Goal: Communication & Community: Participate in discussion

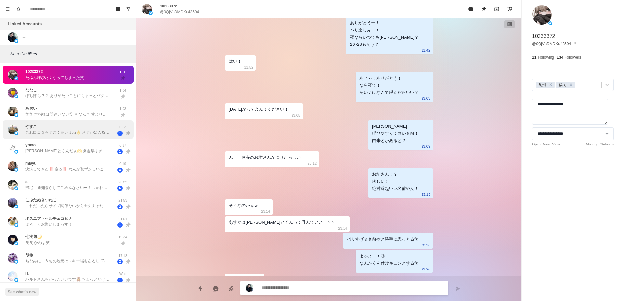
scroll to position [1075, 0]
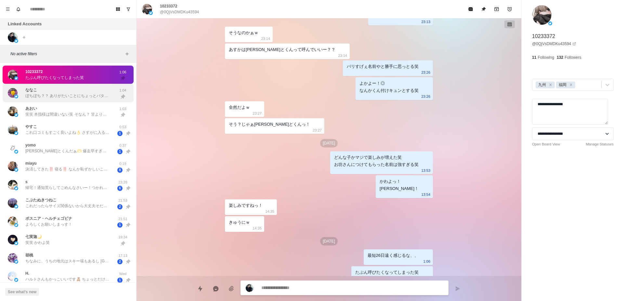
click at [82, 95] on p "ぼちぼち？？ ありがたいことにちょっとバタバタ" at bounding box center [67, 96] width 85 height 6
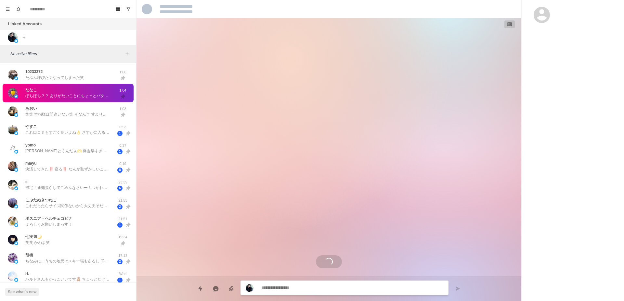
scroll to position [707, 0]
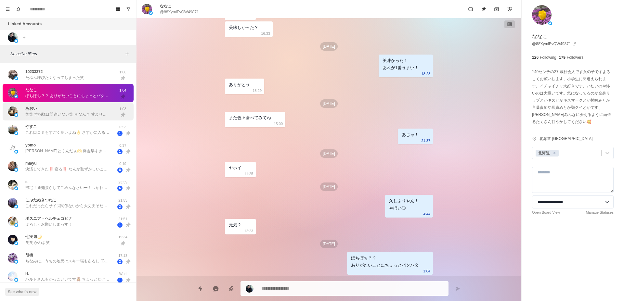
click at [80, 108] on div "[PERSON_NAME] 笑笑 本指様は間違いない笑 そなん？ 甘よりそっちの人やった笑 俺は甘もできるだけで愛売りやけんいじめる系がいいならそっちも出来る…" at bounding box center [67, 112] width 85 height 12
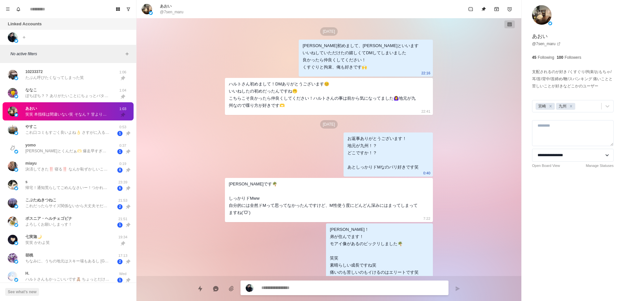
scroll to position [1354, 0]
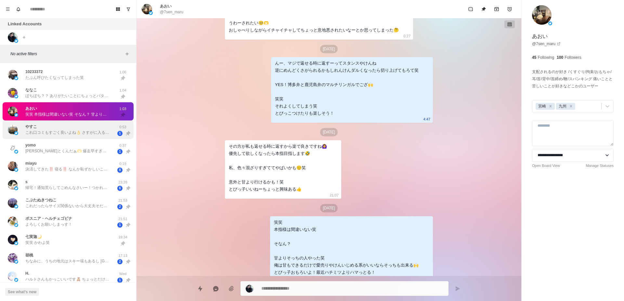
click at [80, 131] on p "これ口コミもすごく良いよね👌 さすがに入るよね🙄 段階踏んで、[PERSON_NAME]Mカーブまでいけるか🤔 色々見てると試してみたいの出てくる(笑) 自分…" at bounding box center [67, 133] width 85 height 6
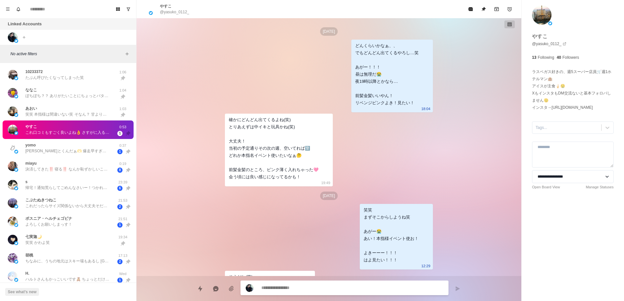
scroll to position [2765, 0]
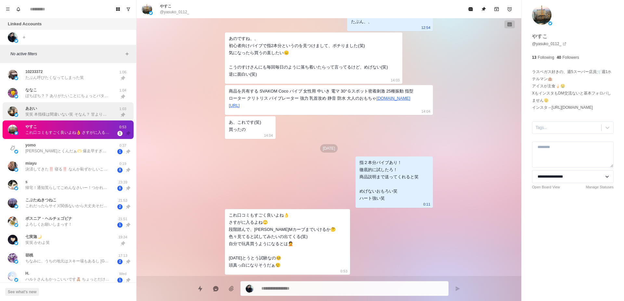
click at [81, 114] on p "笑笑 本指様は間違いない笑 そなん？ 甘よりそっちの人やった笑 俺は甘もできるだけで愛売りやけんいじめる系がいいならそっちも出来る🙌 とびっ子おもろいよ！最近…" at bounding box center [67, 115] width 85 height 6
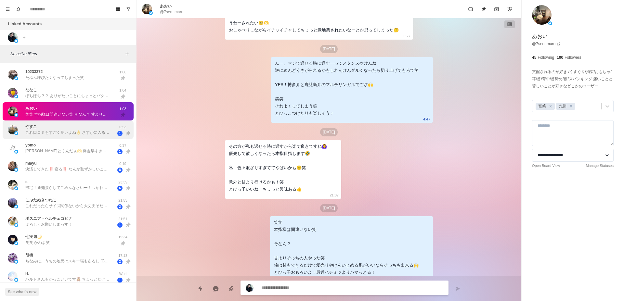
click at [82, 127] on div "やすこ これ口コミもすごく良いよね👌 さすがに入るよね🙄 段階踏んで、[PERSON_NAME]Mカーブまでいけるか🤔 色々見てると試してみたいの出てくる(笑…" at bounding box center [67, 130] width 85 height 12
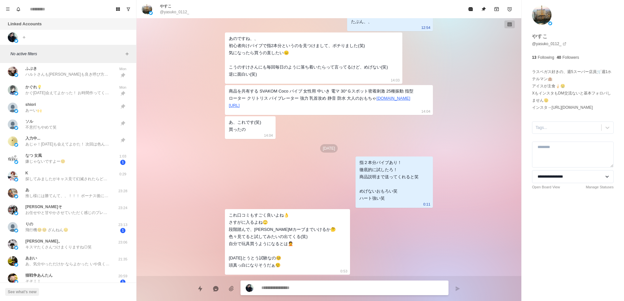
scroll to position [369, 0]
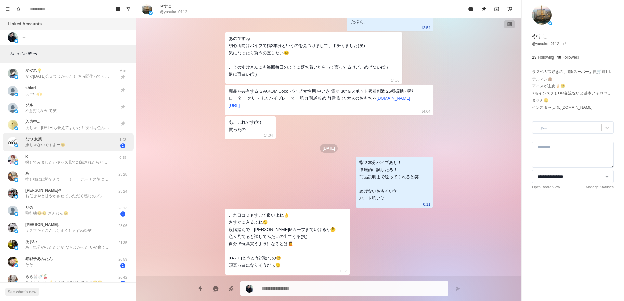
click at [83, 135] on div "なつ 女風 嫌じゃないですよー☺️ 1:03 1" at bounding box center [68, 142] width 131 height 18
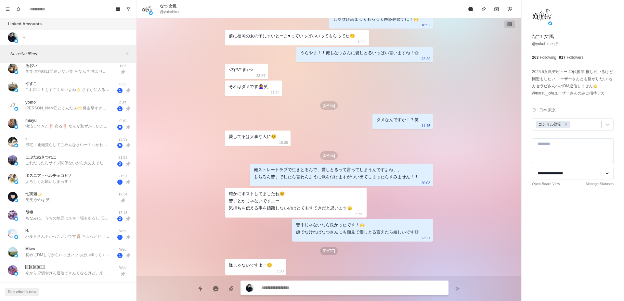
scroll to position [0, 0]
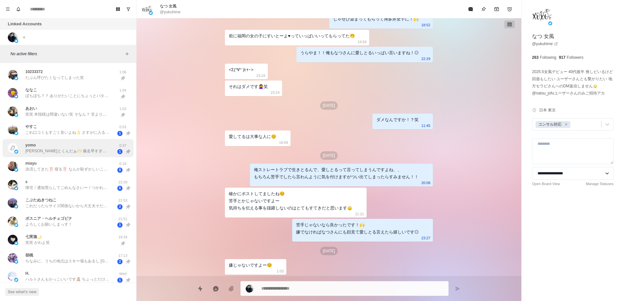
click at [80, 155] on div "[PERSON_NAME]とくんだぁ🫶 爆走早すぎかも笑笑 東京にLOOPより三輪車流行させれたら一緒に三輪車デートしよね☺️ お仕事疲れたら 待機のとこでに…" at bounding box center [68, 148] width 131 height 19
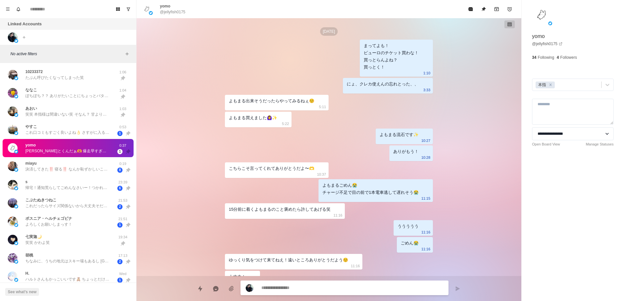
scroll to position [1845, 0]
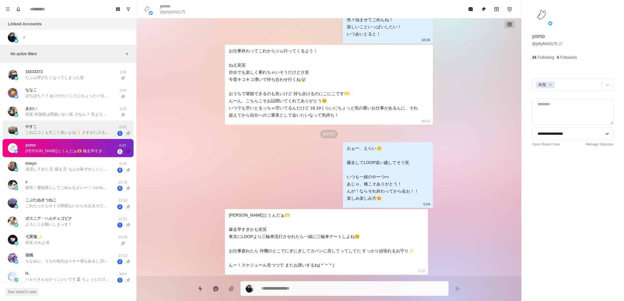
click at [75, 137] on div "やすこ これ口コミもすごく良いよね👌 さすがに入るよね🙄 段階踏んで、[PERSON_NAME]Mカーブまでいけるか🤔 色々見てると試してみたいの出てくる(笑…" at bounding box center [68, 130] width 131 height 19
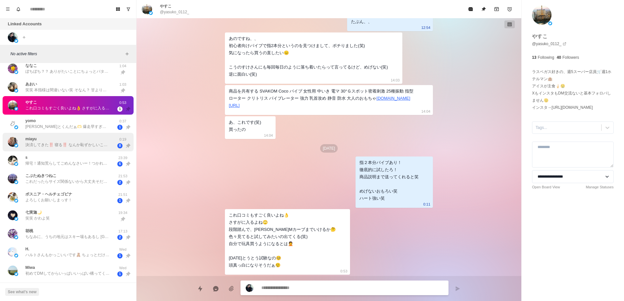
scroll to position [41, 0]
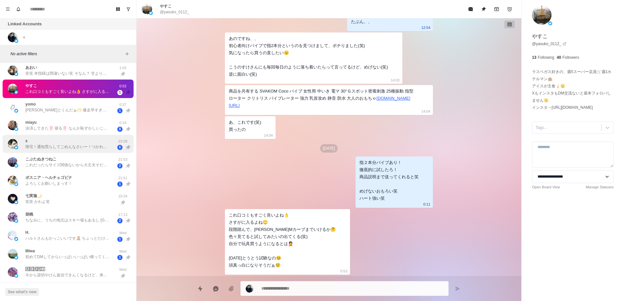
click at [82, 151] on div "s 帰宅！通知荒らしてごめんなさいー！つかれた…🫠 23:39 6" at bounding box center [68, 144] width 131 height 19
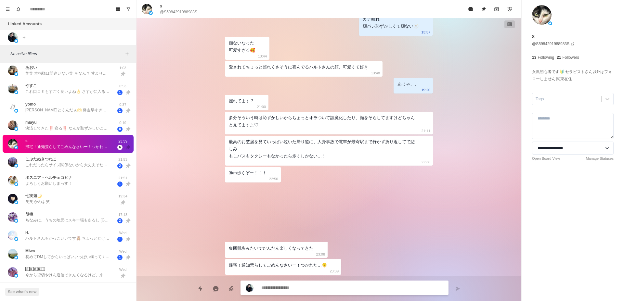
scroll to position [1548, 0]
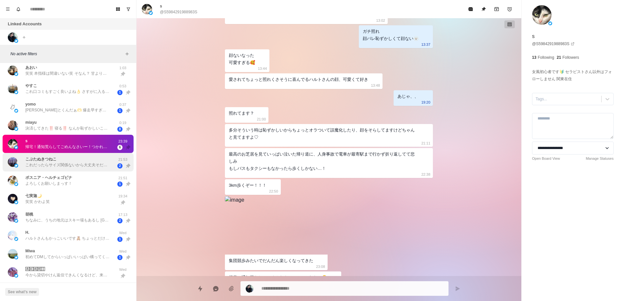
click at [75, 171] on div "こぶたぬきつねこ これだったらサイズ関係ないから大丈夫そだけど、アナルプラグは使ったこと無いなぁと思いながら、どう思う？ 21:53 2" at bounding box center [68, 162] width 131 height 19
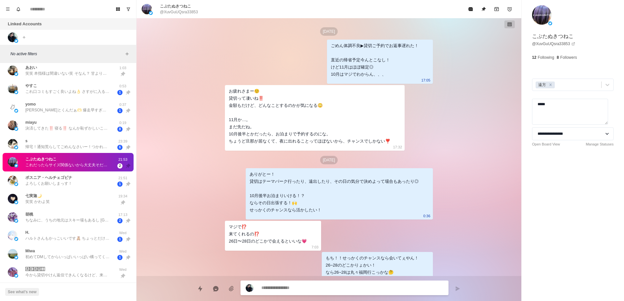
scroll to position [2018, 0]
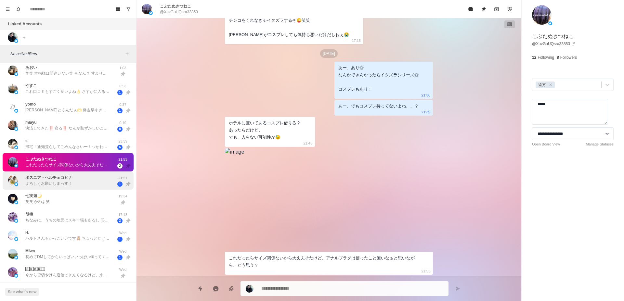
click at [70, 182] on p "よろしくお願いしまっす！" at bounding box center [48, 184] width 47 height 6
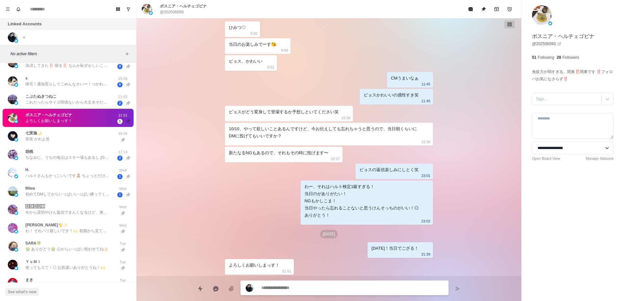
scroll to position [123, 0]
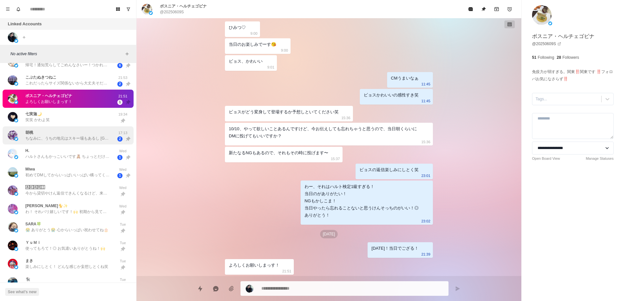
click at [86, 144] on div "胡桃 ちなみに、うちの地元はスキー場もあるし [GEOGRAPHIC_DATA]だし、いいところだよ [DEMOGRAPHIC_DATA]観光客も多い 17:…" at bounding box center [68, 135] width 131 height 19
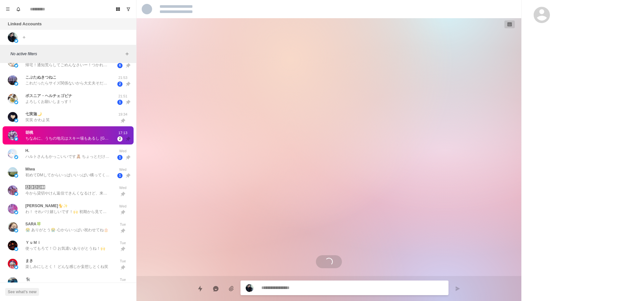
scroll to position [1084, 0]
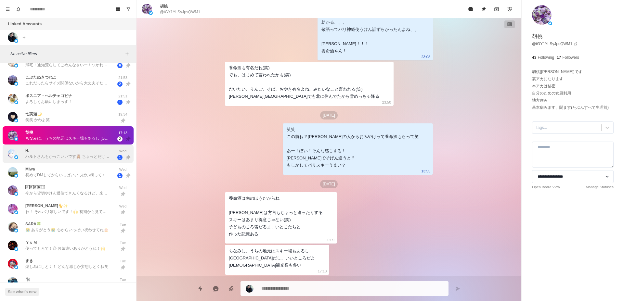
click at [84, 156] on p "ハルトさんもかっこいいです🧸 ちょっとだけ待っててください🥹" at bounding box center [67, 157] width 85 height 6
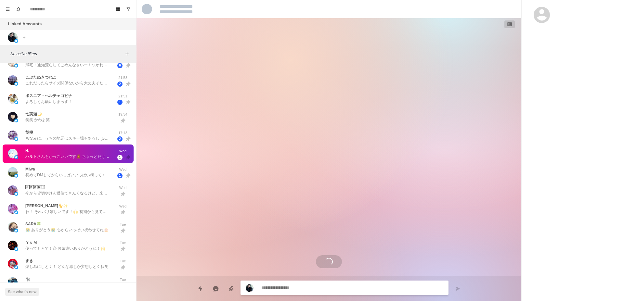
scroll to position [1341, 0]
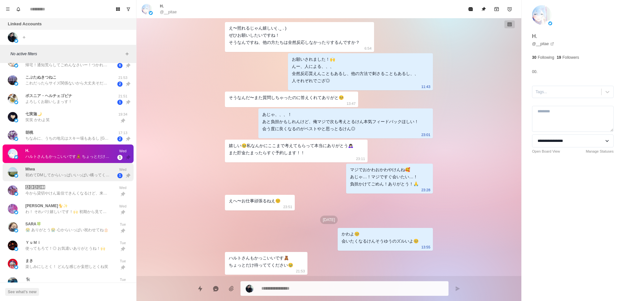
click at [81, 176] on p "初めてDMしてからいっぱいいっぱい構ってくれて褒めてくれてありがとね！ また打診するねー！ またね〜🙌🧡 [PERSON_NAME]大好きだよ〜🧡" at bounding box center [67, 175] width 85 height 6
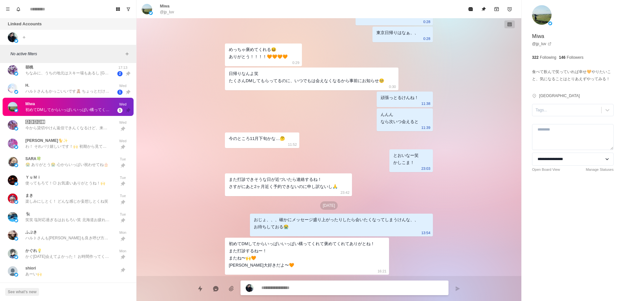
scroll to position [205, 0]
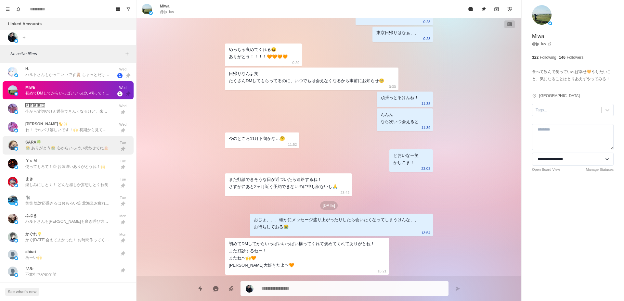
click at [84, 149] on p "😭 ありがとう😭 心からいっぱい祝わせてね🎂" at bounding box center [66, 148] width 83 height 6
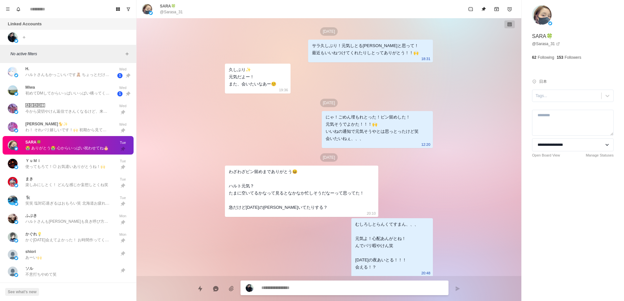
scroll to position [800, 0]
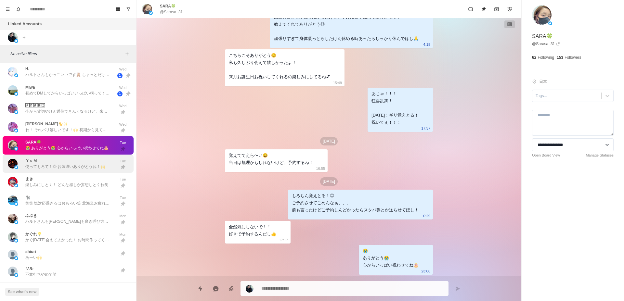
click at [80, 163] on div "ＹｕＭｉ 使ってもろて！◎ お気遣いありがとうね！🙌" at bounding box center [65, 164] width 80 height 12
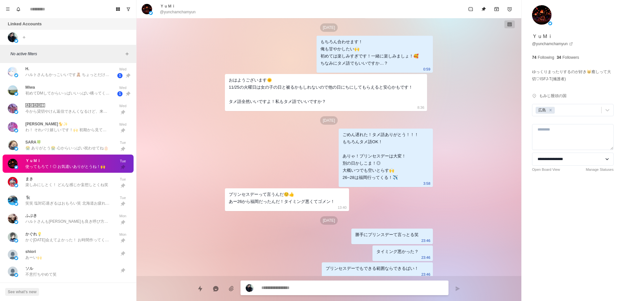
scroll to position [776, 0]
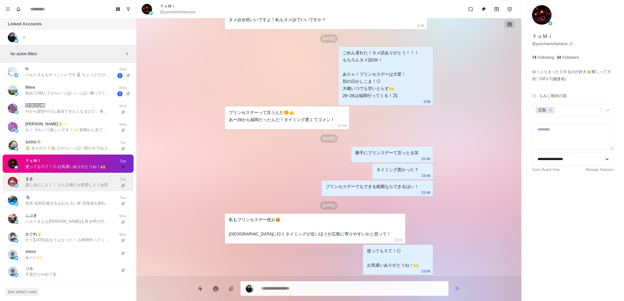
click at [105, 179] on div "まき 楽しみにしとく！ どんな感じか妄想しとくね笑" at bounding box center [66, 182] width 83 height 12
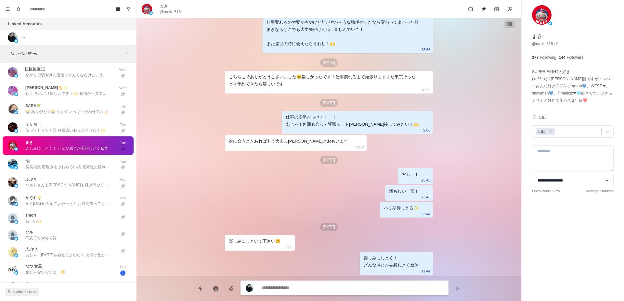
scroll to position [246, 0]
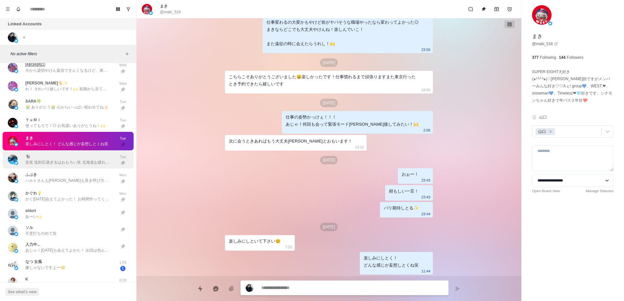
click at [90, 166] on div "🐈‍⬛ 笑笑 塩対応過ぎるはおもろい笑 北海道お疲れ様！ あじゃ！俺も楽しかた！ また会いたいけん待っとるね！🙌 Tue" at bounding box center [68, 160] width 131 height 19
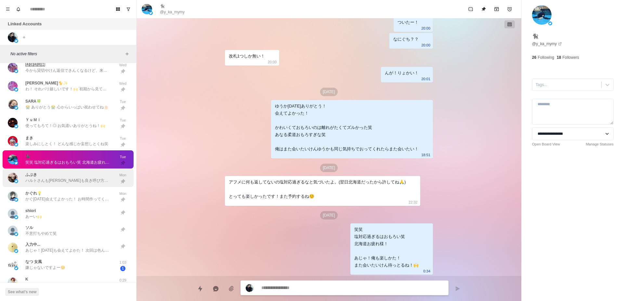
click at [88, 179] on p "ハルトさんも[PERSON_NAME]も良き呼び方でテンション上がります🙌 お会い出来るの楽しみにしてます！" at bounding box center [67, 181] width 85 height 6
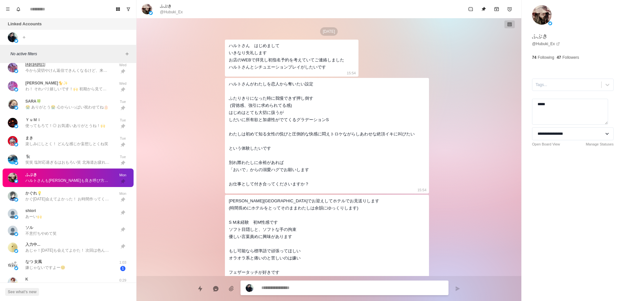
scroll to position [600, 0]
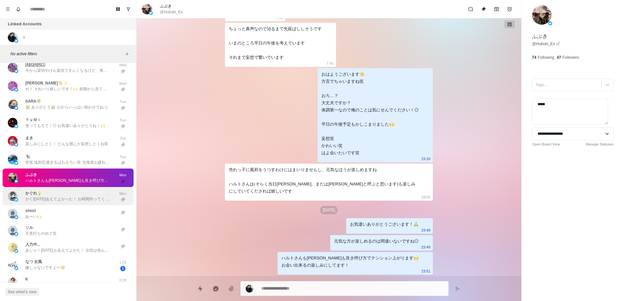
click at [86, 197] on p "かぐ[DATE]会えてよかった！ お時間作ってくれてありがとうね！🙌 自分で否定しとるけどかわいかったばい！◎ チクイキの時とかお腹押すだけで気持ちよくなった…" at bounding box center [67, 199] width 85 height 6
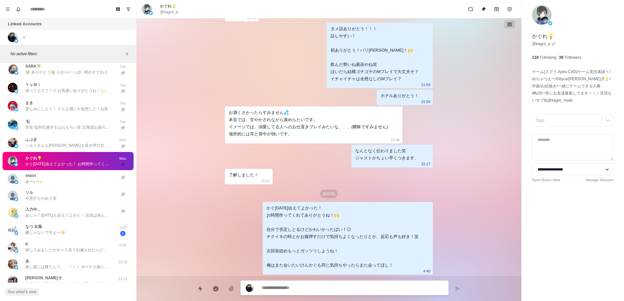
scroll to position [287, 0]
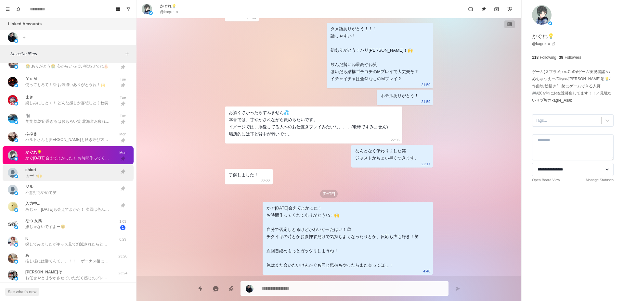
click at [87, 175] on div "[PERSON_NAME] あーい🙌" at bounding box center [61, 173] width 107 height 12
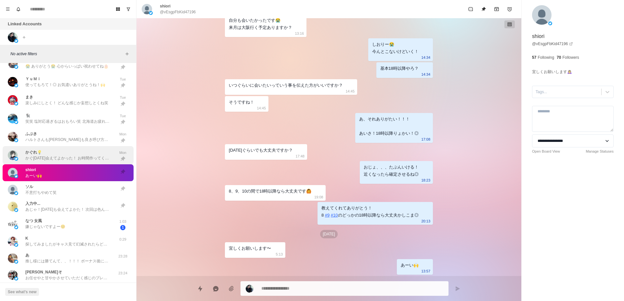
click at [90, 161] on div "かぐれ💡 かぐ[DATE]会えてよかった！ お時間作ってくれてありがとうね！🙌 自分で否定しとるけどかわいかったばい！◎ チクイキの時とかお腹押すだけで気持ち…" at bounding box center [61, 155] width 107 height 13
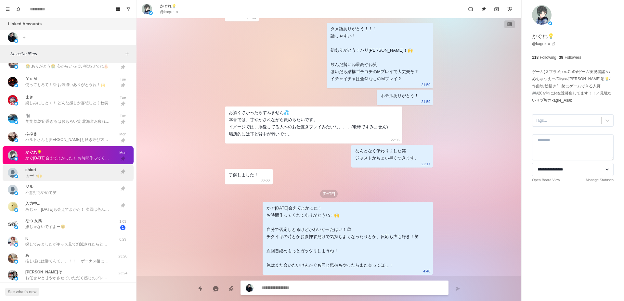
click at [87, 173] on div "[PERSON_NAME] あーい🙌" at bounding box center [61, 173] width 107 height 12
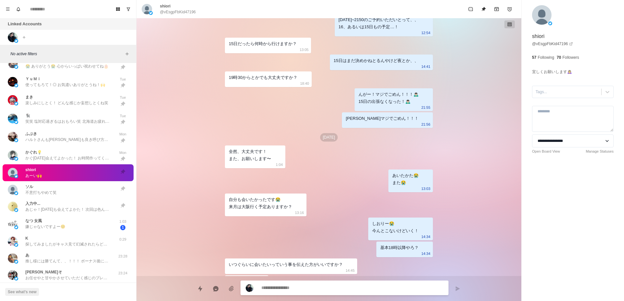
scroll to position [455, 0]
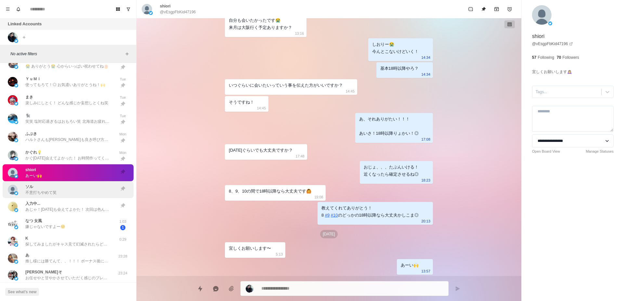
click at [84, 187] on div "ソル 不意打ちやめて笑" at bounding box center [61, 190] width 107 height 12
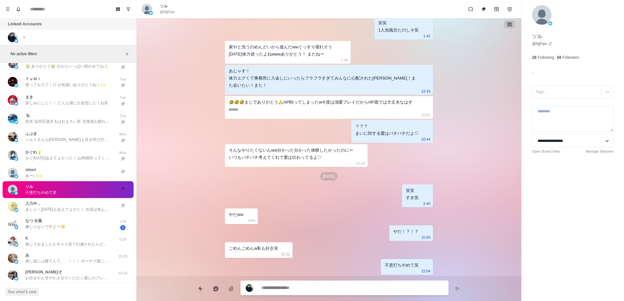
scroll to position [328, 0]
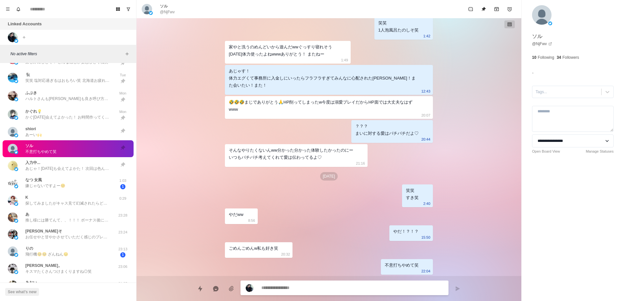
click at [84, 187] on div "なつ 女風 嫌じゃないですよー☺️" at bounding box center [61, 183] width 107 height 13
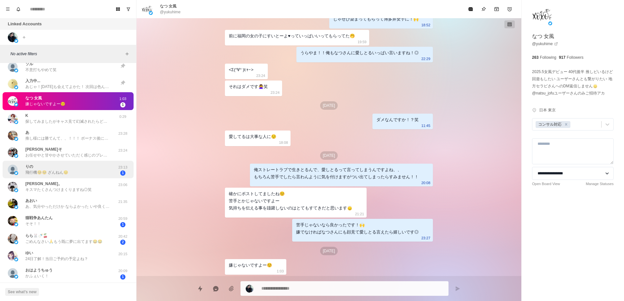
click at [86, 174] on div "りの 飛行機🥺🥺 ざんねん😔" at bounding box center [61, 170] width 107 height 13
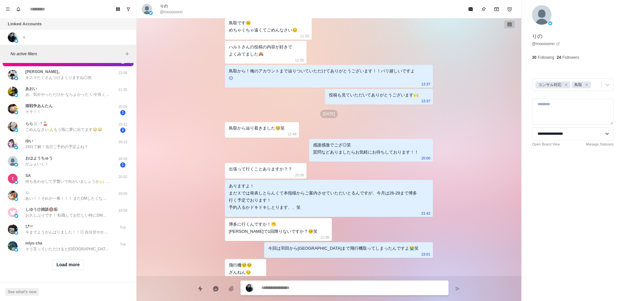
scroll to position [2, 0]
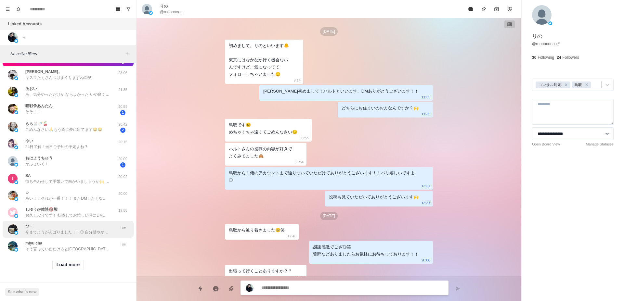
click at [66, 224] on div "ぴー 今までようがんばりました！！◎ 自分甘やかすんとても大事ですね🙌" at bounding box center [67, 230] width 85 height 12
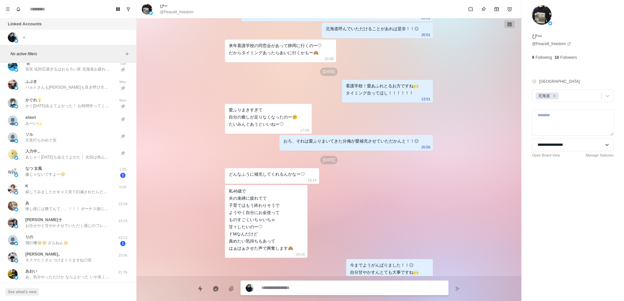
scroll to position [323, 0]
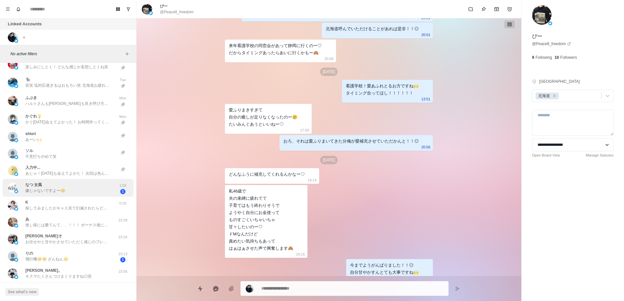
click at [68, 195] on div "なつ 女風 嫌じゃないですよー☺️ 1:03 1" at bounding box center [68, 188] width 131 height 18
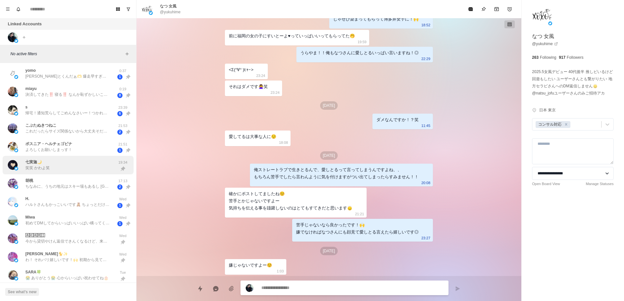
scroll to position [0, 0]
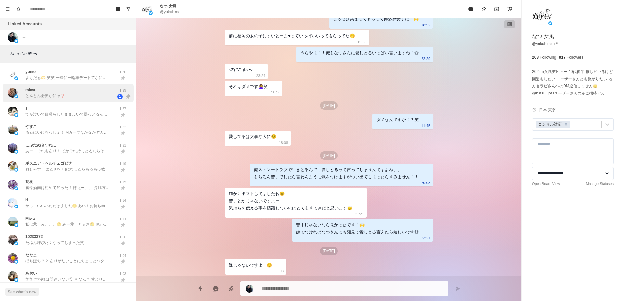
click at [59, 100] on div "miayu とんとん必要かにゃ❓ 1:29 1" at bounding box center [68, 93] width 131 height 19
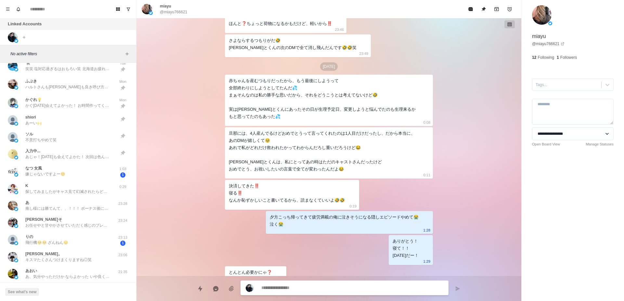
scroll to position [323, 0]
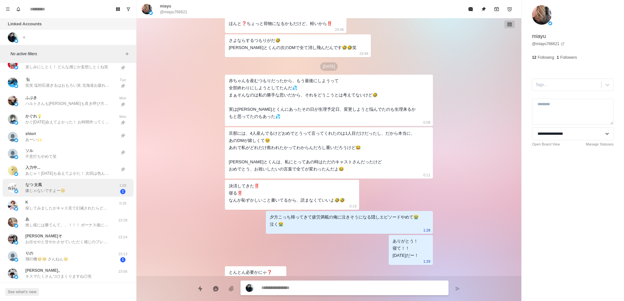
click at [90, 186] on div "なつ 女風 嫌じゃないですよー☺️" at bounding box center [61, 188] width 107 height 13
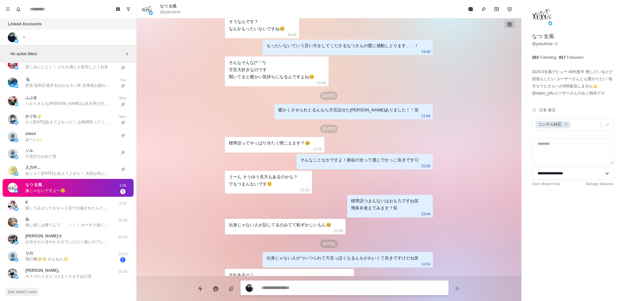
scroll to position [287, 0]
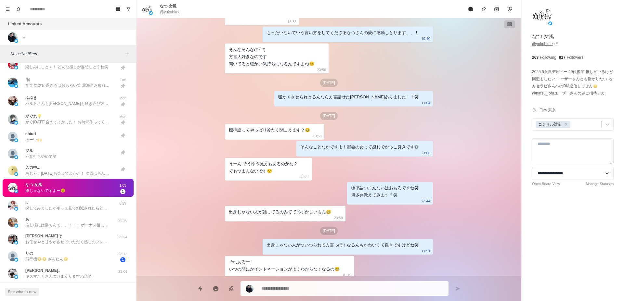
click at [543, 45] on link "@ yukuhime" at bounding box center [545, 44] width 26 height 6
click at [165, 259] on div "[DATE] 初めまして、ハルトといいます フォローしていただけて嬉しくてDMしてしまいました！ 良かったら仲良くしてください🙌 1:27 こちらこそです (…" at bounding box center [329, 147] width 385 height 258
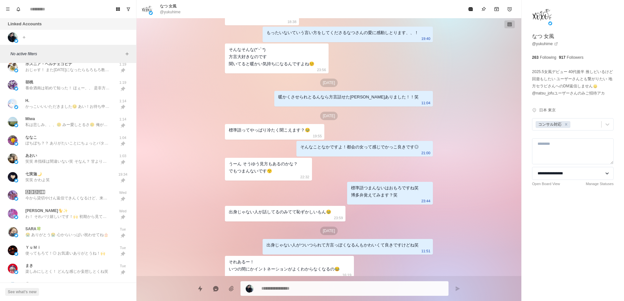
scroll to position [0, 0]
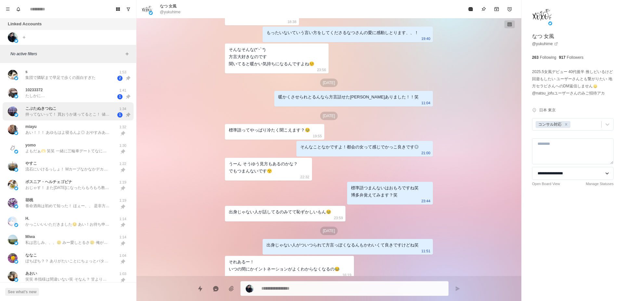
click at [46, 120] on div "こぶたぬきつねこ 持ってないって！ 買おうか迷ってるとこ！ 値段もそんな高くないけん、ちょっと気になったって感じ🤭 [PERSON_NAME]は、どんな格好す…" at bounding box center [68, 111] width 131 height 19
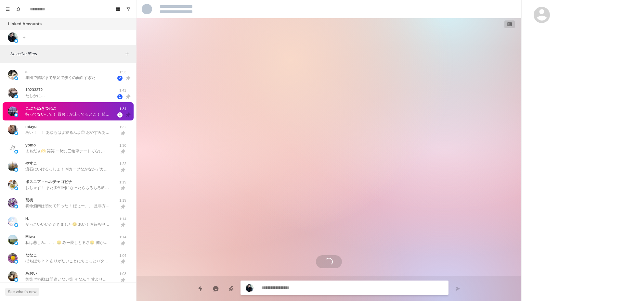
scroll to position [1983, 0]
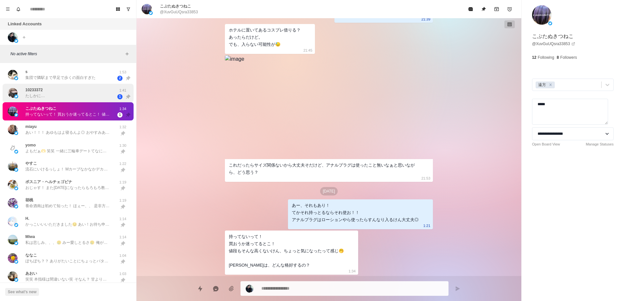
click at [60, 98] on div "10233372 たしかに…" at bounding box center [61, 92] width 107 height 13
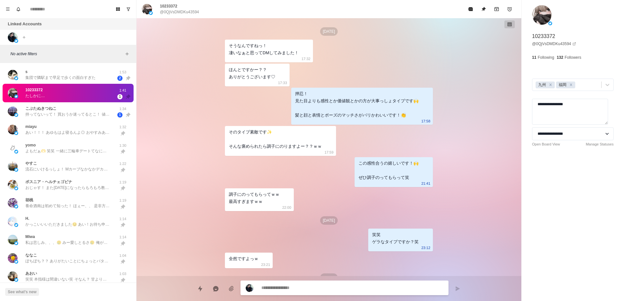
scroll to position [1046, 0]
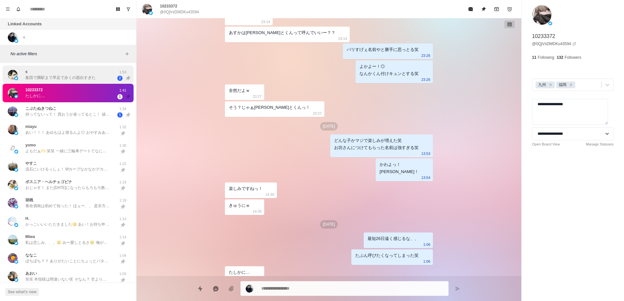
click at [66, 80] on p "集団で隣駅まで早足で歩くの面白すぎた" at bounding box center [60, 78] width 70 height 6
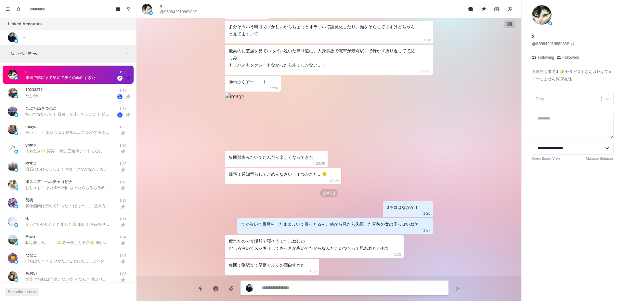
scroll to position [1590, 0]
click at [73, 108] on div "こぶたぬきつねこ 持ってないって！ 買おうか迷ってるとこ！ 値段もそんな高くないけん、ちょっと気になったって感じ🤭 [PERSON_NAME]は、どんな格好す…" at bounding box center [67, 112] width 85 height 12
type textarea "*"
type textarea "*****"
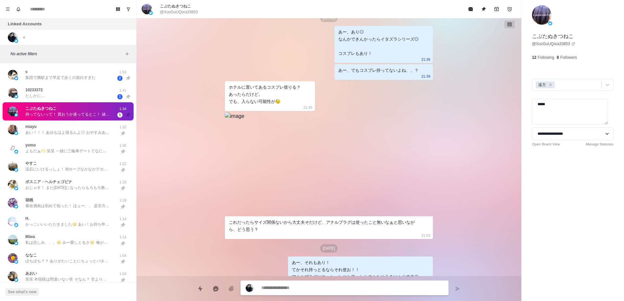
scroll to position [1983, 0]
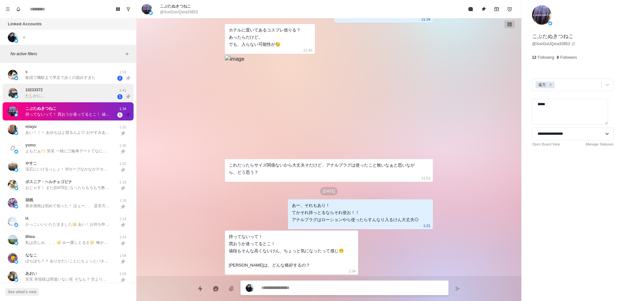
click at [73, 96] on div "10233372 たしかに…" at bounding box center [61, 92] width 107 height 13
type textarea "*"
type textarea "**********"
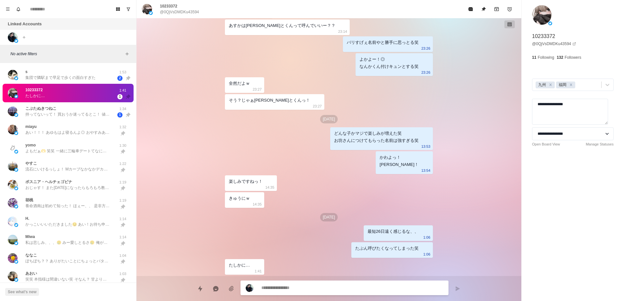
scroll to position [1046, 0]
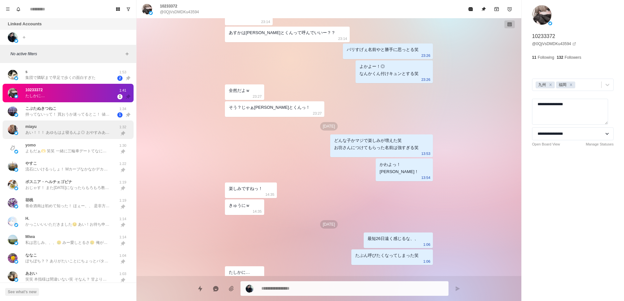
click at [75, 136] on div "miayu あい！！！ あゆもはよ寝るんよ◎ おやすみあゆ、いい夢見てね🌙* :ﾟ 愛しとるよ" at bounding box center [61, 129] width 107 height 13
type textarea "*"
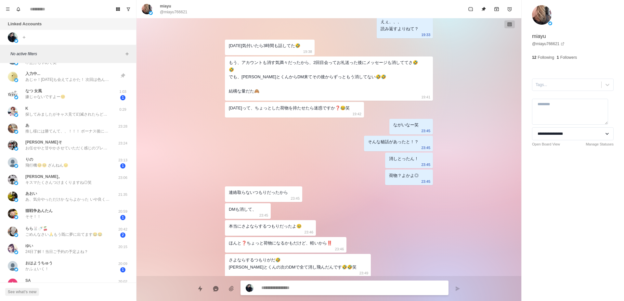
scroll to position [410, 0]
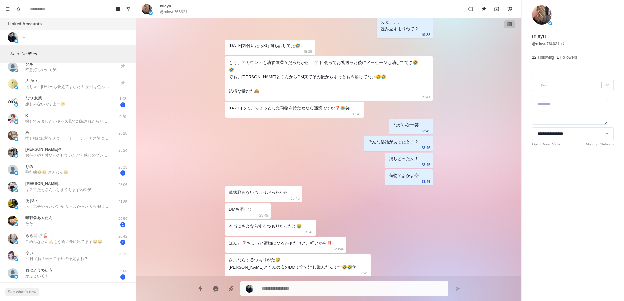
type textarea "*"
